Goal: Task Accomplishment & Management: Manage account settings

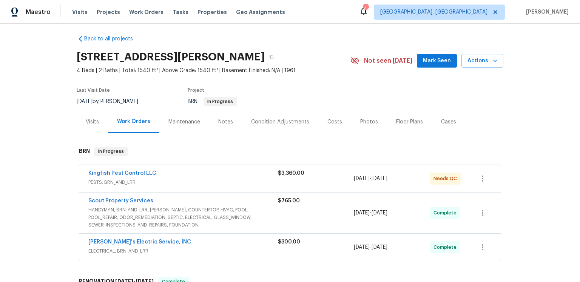
scroll to position [85, 0]
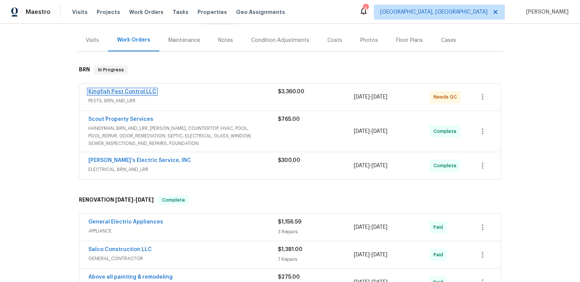
click at [133, 94] on link "Kingfish Pest Control LLC" at bounding box center [122, 91] width 68 height 5
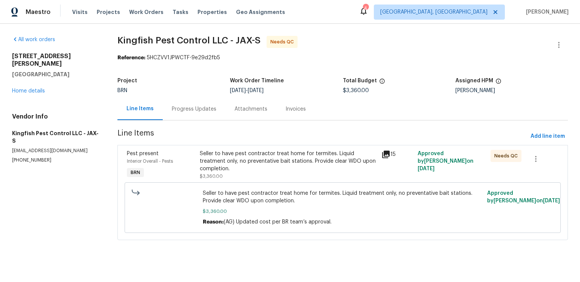
click at [208, 113] on div "Progress Updates" at bounding box center [194, 109] width 45 height 8
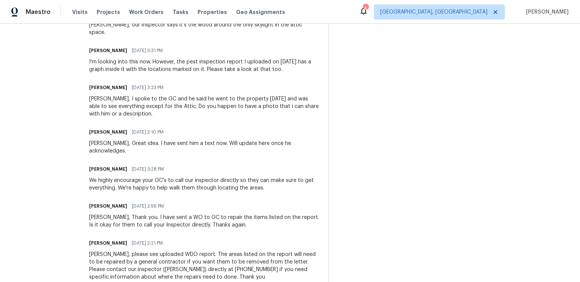
scroll to position [774, 0]
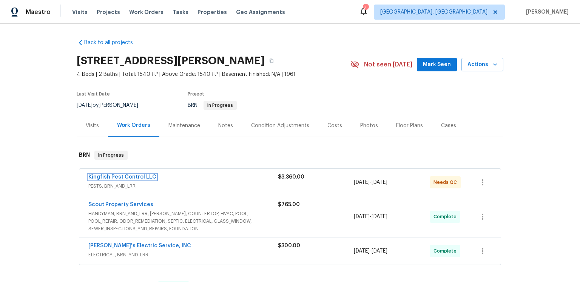
click at [132, 180] on link "Kingfish Pest Control LLC" at bounding box center [122, 176] width 68 height 5
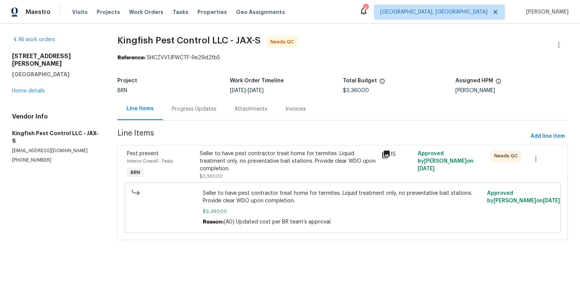
scroll to position [18, 0]
click at [383, 155] on icon at bounding box center [386, 155] width 8 height 8
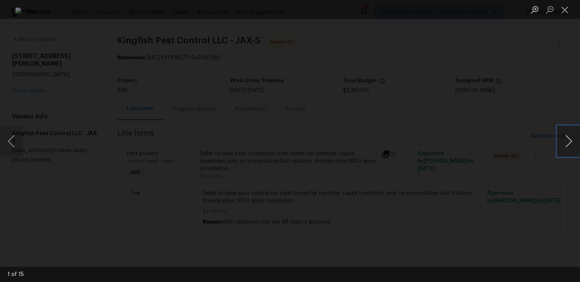
click at [562, 140] on button "Next image" at bounding box center [568, 141] width 23 height 30
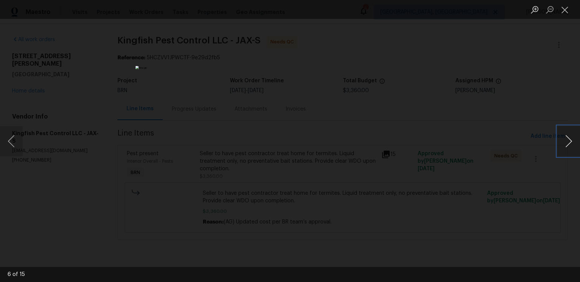
click at [562, 140] on button "Next image" at bounding box center [568, 141] width 23 height 30
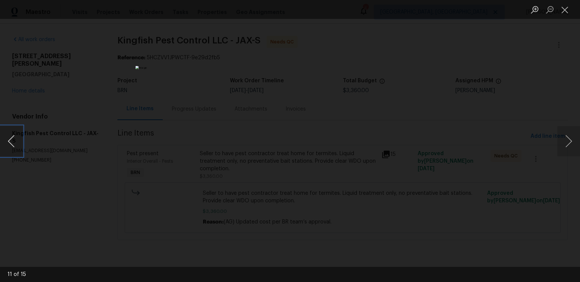
click at [20, 141] on button "Previous image" at bounding box center [11, 141] width 23 height 30
click at [571, 145] on button "Next image" at bounding box center [568, 141] width 23 height 30
click at [572, 142] on button "Next image" at bounding box center [568, 141] width 23 height 30
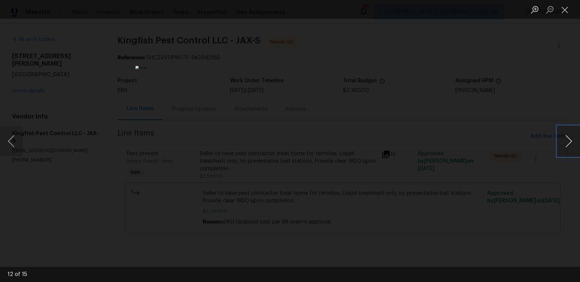
click at [572, 142] on button "Next image" at bounding box center [568, 141] width 23 height 30
click at [17, 142] on button "Previous image" at bounding box center [11, 141] width 23 height 30
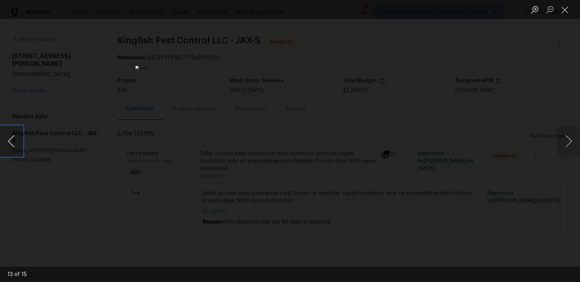
click at [17, 142] on button "Previous image" at bounding box center [11, 141] width 23 height 30
click at [564, 140] on button "Next image" at bounding box center [568, 141] width 23 height 30
click at [565, 141] on button "Next image" at bounding box center [568, 141] width 23 height 30
click at [563, 138] on button "Next image" at bounding box center [568, 141] width 23 height 30
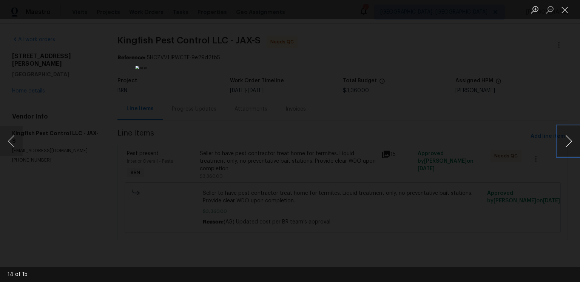
click at [563, 136] on button "Next image" at bounding box center [568, 141] width 23 height 30
click at [561, 146] on button "Next image" at bounding box center [568, 141] width 23 height 30
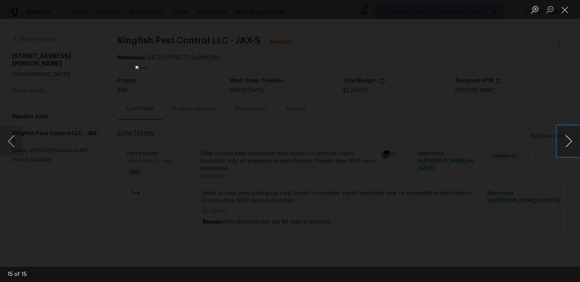
click at [561, 146] on button "Next image" at bounding box center [568, 141] width 23 height 30
click at [569, 11] on button "Close lightbox" at bounding box center [564, 9] width 15 height 13
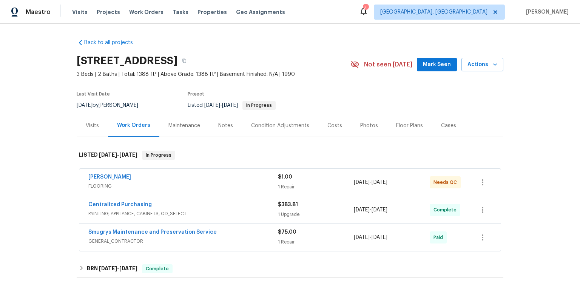
scroll to position [115, 0]
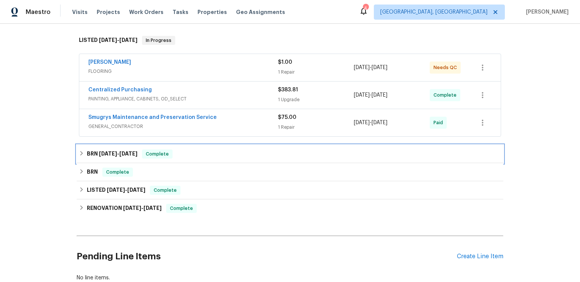
click at [137, 156] on span "4/9/25" at bounding box center [128, 153] width 18 height 5
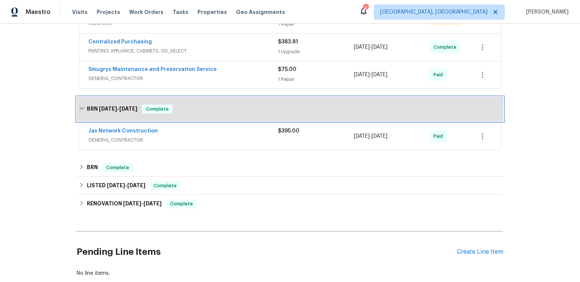
scroll to position [204, 0]
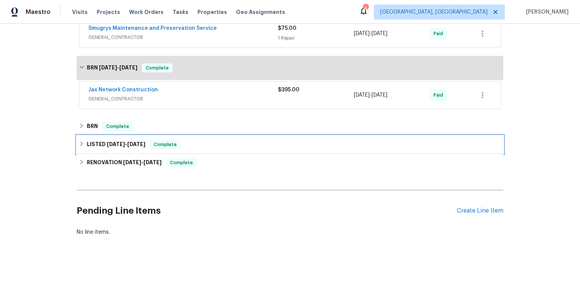
click at [99, 154] on div "LISTED 9/24/24 - 9/25/24 Complete" at bounding box center [290, 145] width 427 height 18
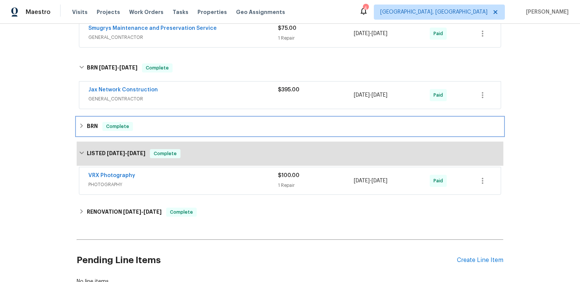
click at [98, 131] on h6 "BRN" at bounding box center [92, 126] width 11 height 9
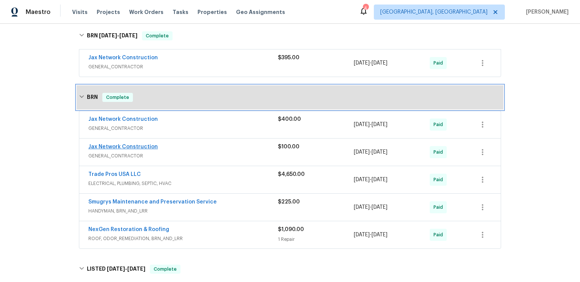
scroll to position [248, 0]
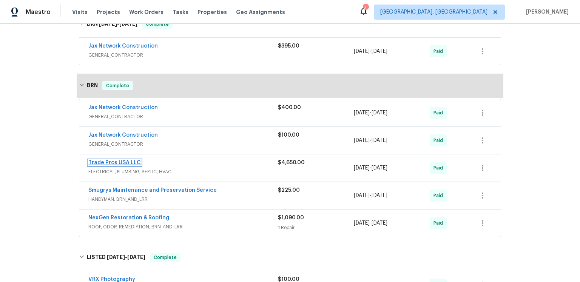
click at [126, 165] on link "Trade Pros USA LLC" at bounding box center [114, 162] width 52 height 5
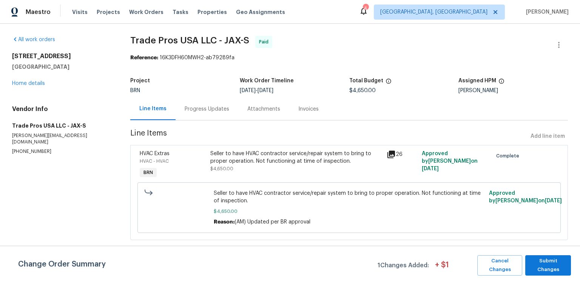
click at [391, 158] on icon at bounding box center [391, 155] width 8 height 8
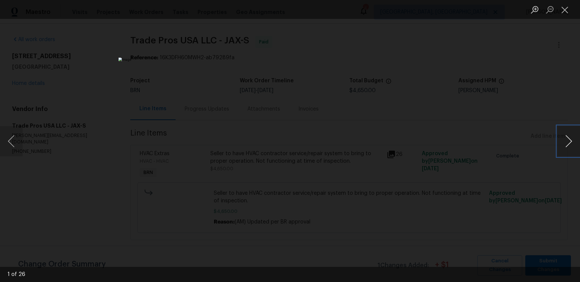
click at [565, 148] on button "Next image" at bounding box center [568, 141] width 23 height 30
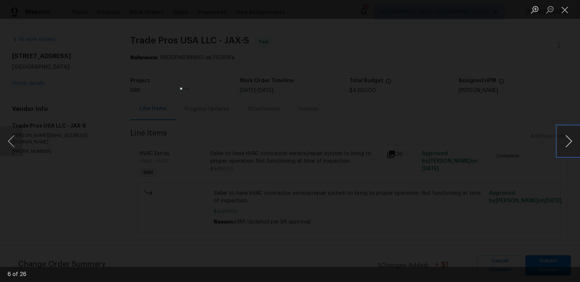
click at [565, 148] on button "Next image" at bounding box center [568, 141] width 23 height 30
click at [565, 8] on button "Close lightbox" at bounding box center [564, 9] width 15 height 13
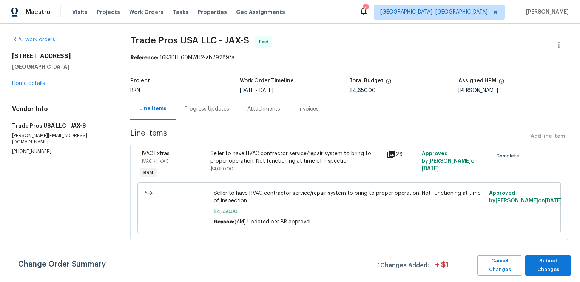
scroll to position [18, 0]
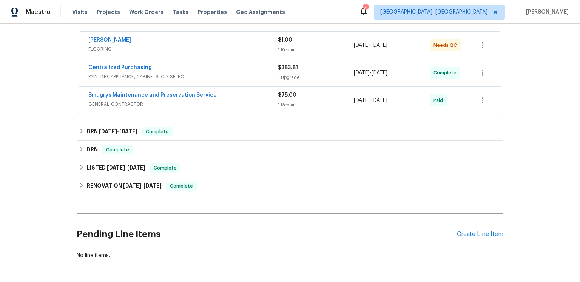
scroll to position [145, 0]
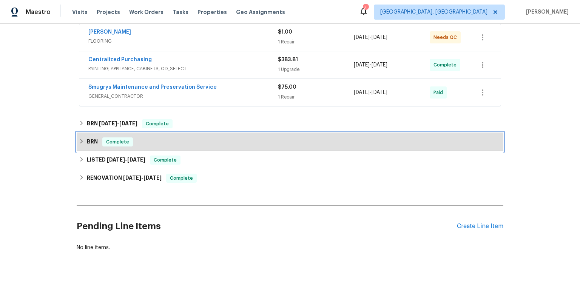
click at [118, 146] on span "Complete" at bounding box center [117, 142] width 29 height 8
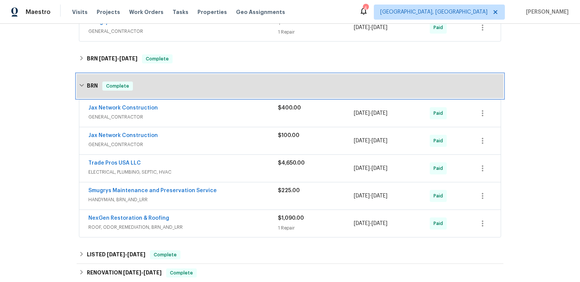
scroll to position [217, 0]
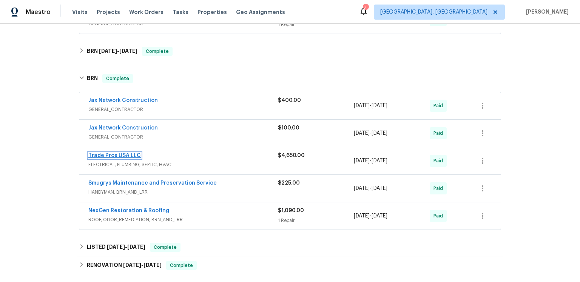
click at [137, 158] on link "Trade Pros USA LLC" at bounding box center [114, 155] width 52 height 5
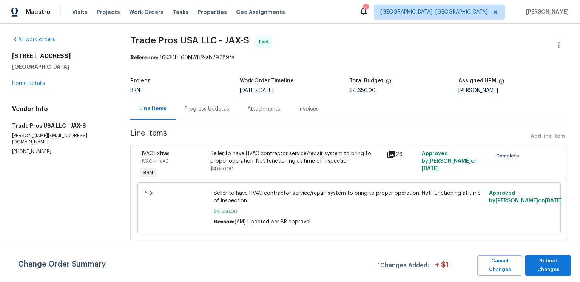
scroll to position [18, 0]
click at [45, 153] on p "[PHONE_NUMBER]" at bounding box center [62, 151] width 100 height 6
copy p "[PHONE_NUMBER]"
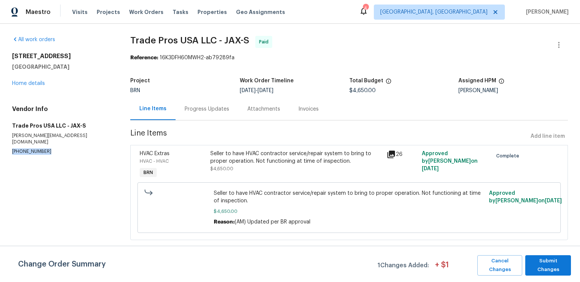
scroll to position [0, 0]
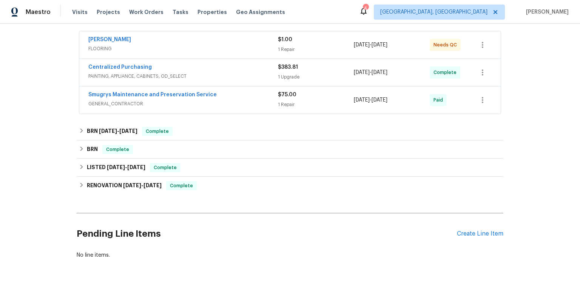
scroll to position [196, 0]
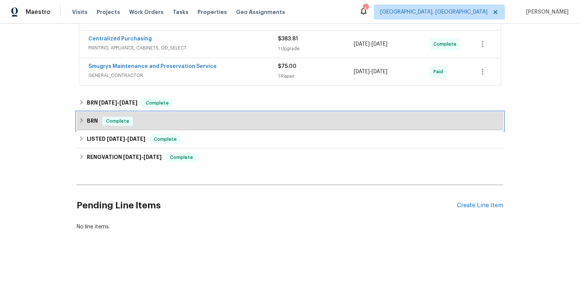
click at [98, 126] on h6 "BRN" at bounding box center [92, 121] width 11 height 9
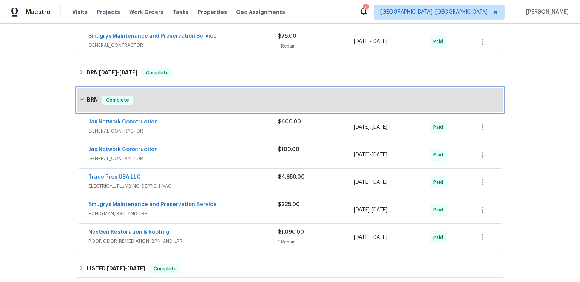
scroll to position [239, 0]
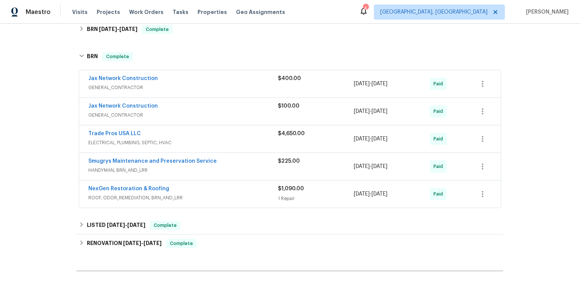
click at [130, 153] on div "Trade Pros USA LLC ELECTRICAL, PLUMBING, SEPTIC, HVAC $4,650.00 [DATE] - [DATE]…" at bounding box center [289, 138] width 421 height 27
click at [130, 137] on span "Trade Pros USA LLC" at bounding box center [114, 134] width 52 height 8
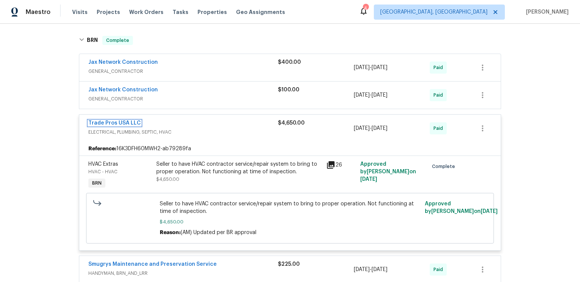
scroll to position [304, 0]
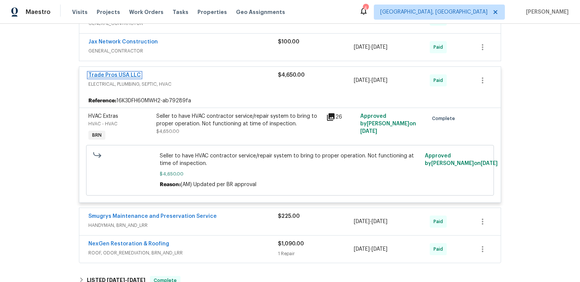
click at [141, 78] on link "Trade Pros USA LLC" at bounding box center [114, 74] width 52 height 5
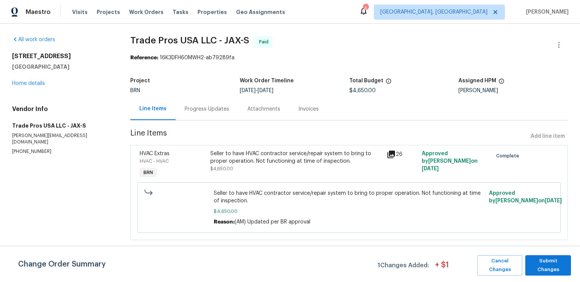
click at [280, 113] on div "Attachments" at bounding box center [263, 109] width 33 height 8
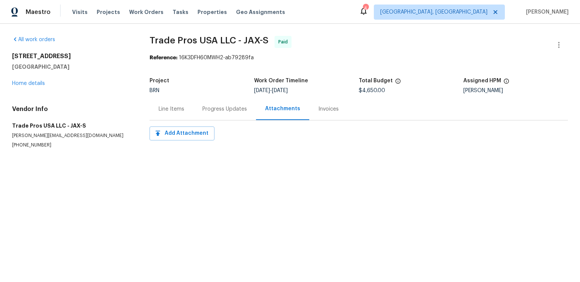
click at [339, 113] on div "Invoices" at bounding box center [328, 109] width 20 height 8
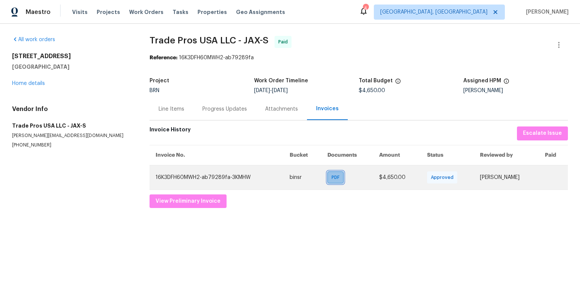
click at [336, 181] on span "PDF" at bounding box center [337, 178] width 11 height 8
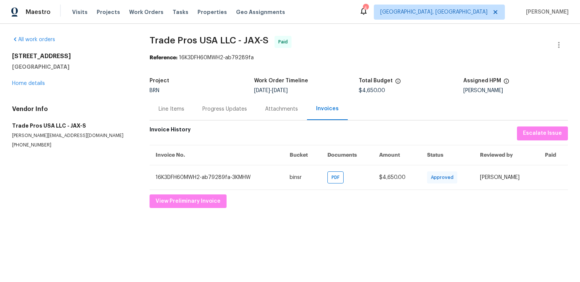
click at [447, 140] on div "Invoice History Escalate Issue" at bounding box center [359, 133] width 418 height 14
click at [434, 69] on section "Trade Pros USA LLC - JAX-S Paid Reference: 16K3DFH60MWH2-ab79289fa Project BRN …" at bounding box center [359, 122] width 418 height 172
